Goal: Task Accomplishment & Management: Use online tool/utility

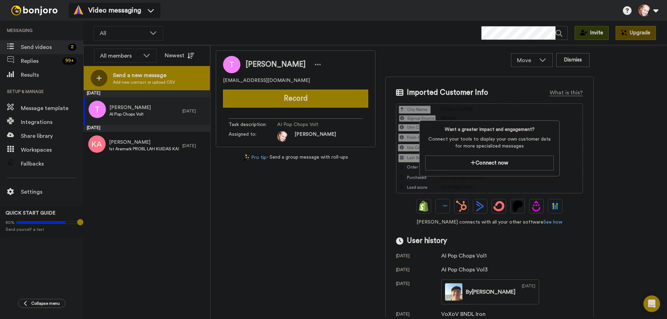
click at [141, 74] on span "Send a new message" at bounding box center [144, 75] width 62 height 8
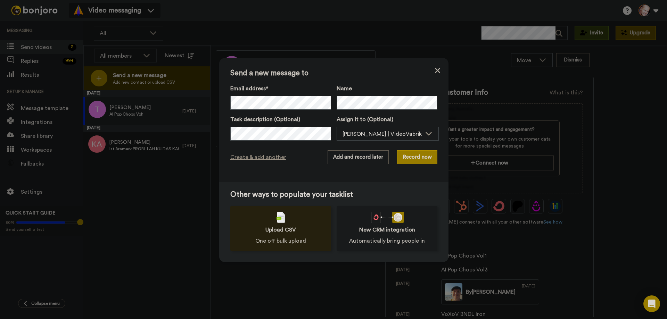
click at [282, 233] on span "Upload CSV" at bounding box center [280, 230] width 31 height 8
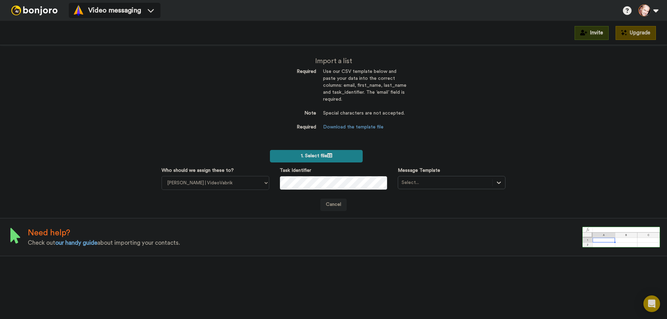
click at [326, 155] on span "1. Select file" at bounding box center [316, 156] width 31 height 5
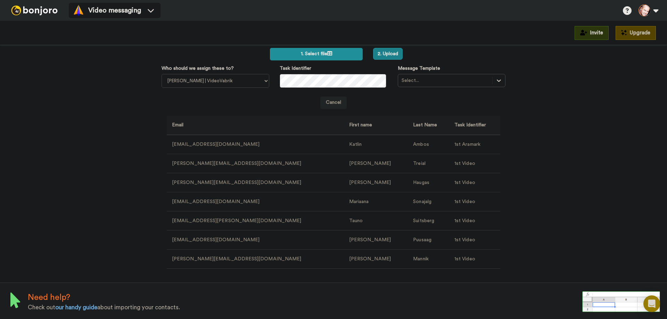
scroll to position [104, 0]
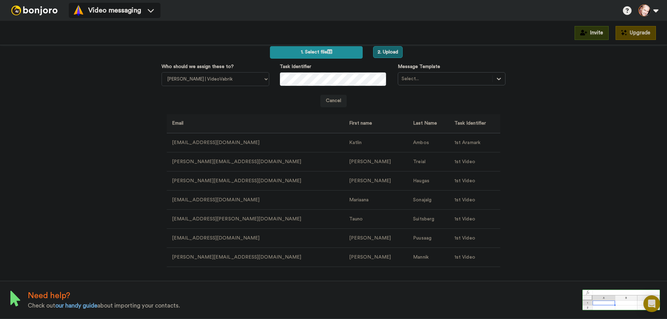
click at [386, 52] on button "2. Upload" at bounding box center [388, 52] width 30 height 12
